Goal: Transaction & Acquisition: Purchase product/service

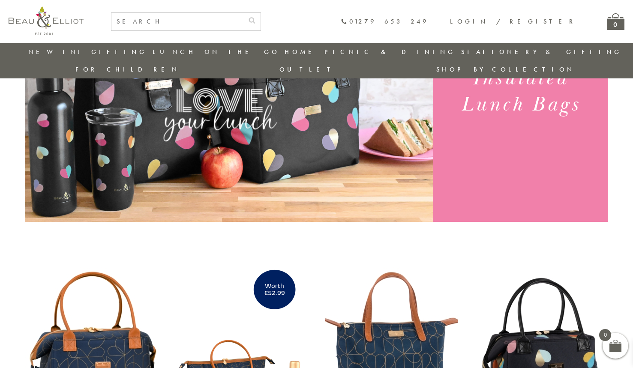
scroll to position [171, 0]
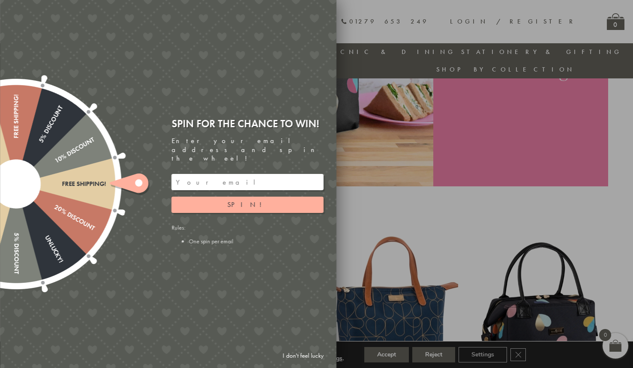
click at [305, 357] on link "I don't feel lucky" at bounding box center [303, 356] width 50 height 16
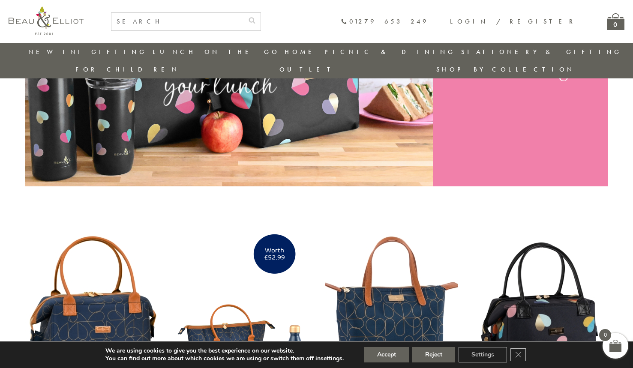
scroll to position [326, 0]
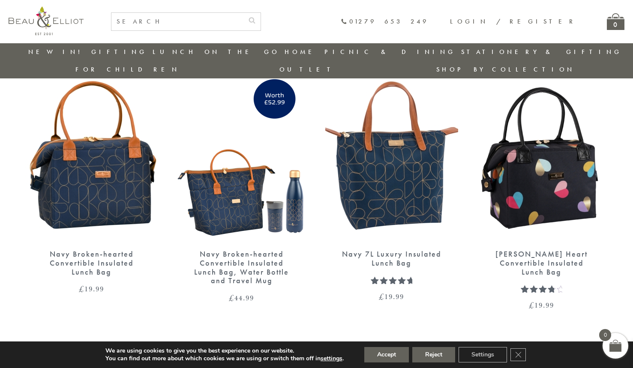
click at [566, 163] on img at bounding box center [542, 156] width 133 height 172
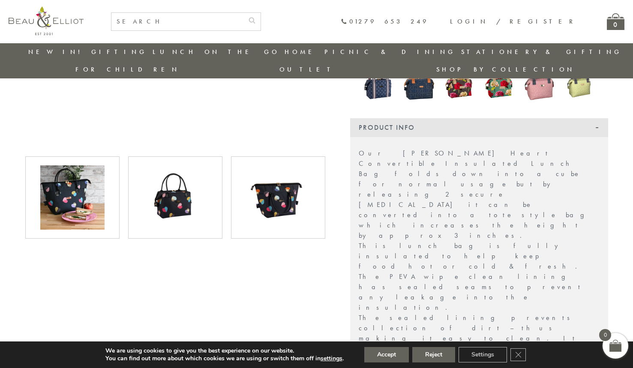
scroll to position [285, 0]
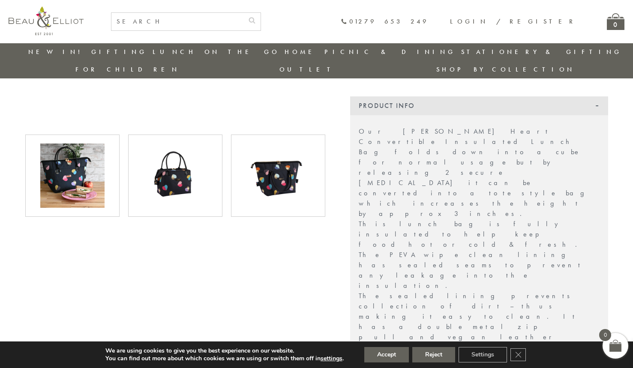
drag, startPoint x: 377, startPoint y: 221, endPoint x: 486, endPoint y: 228, distance: 109.6
click at [350, 207] on div "Our [PERSON_NAME] Heart Convertible Insulated Lunch Bag folds down into a cube …" at bounding box center [479, 366] width 258 height 503
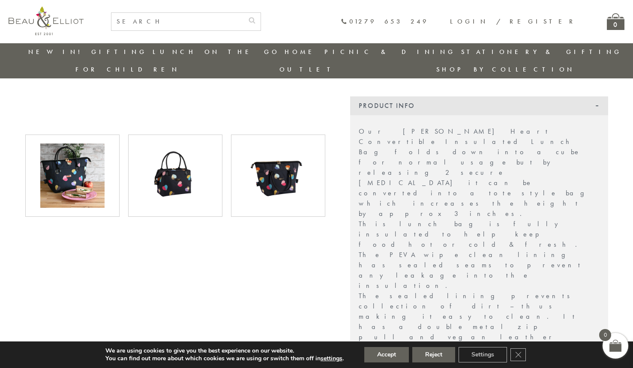
drag, startPoint x: 392, startPoint y: 186, endPoint x: 471, endPoint y: 172, distance: 80.4
click at [471, 172] on div "Our [PERSON_NAME] Heart Convertible Insulated Lunch Bag folds down into a cube …" at bounding box center [479, 366] width 258 height 503
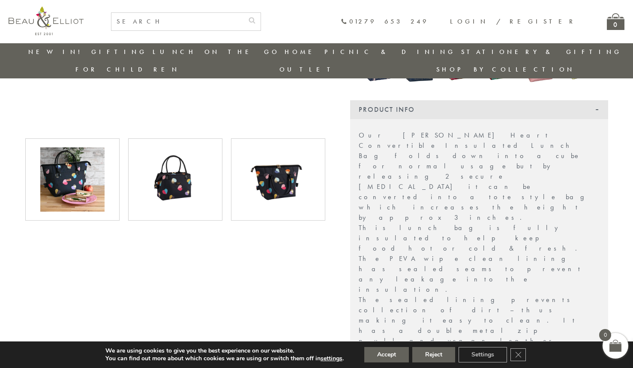
scroll to position [283, 0]
